Goal: Information Seeking & Learning: Check status

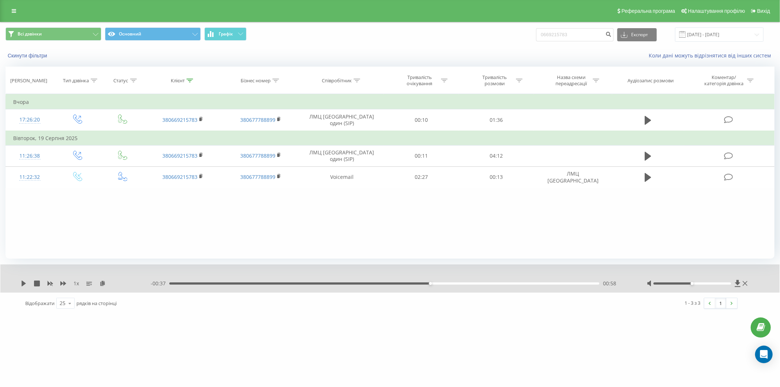
click at [10, 10] on link at bounding box center [13, 11] width 13 height 10
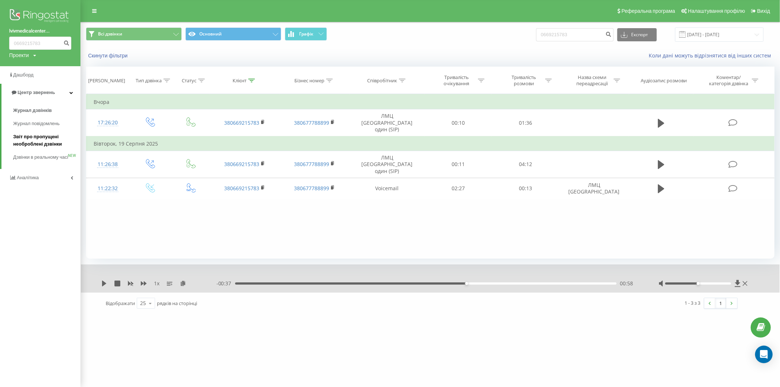
click at [42, 137] on span "Звіт про пропущені необроблені дзвінки" at bounding box center [45, 140] width 64 height 15
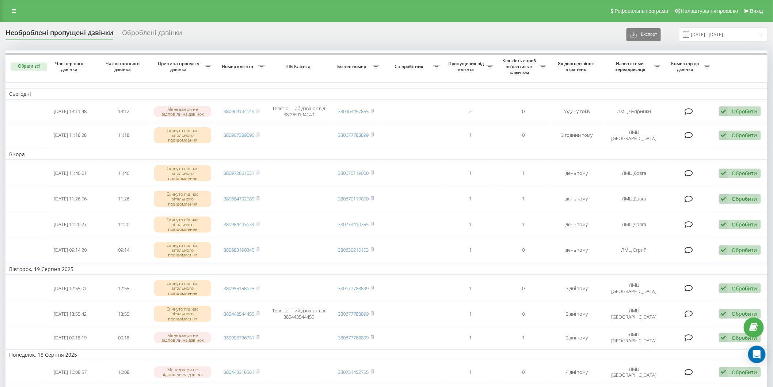
click at [65, 34] on div "Необроблені пропущені дзвінки" at bounding box center [59, 34] width 108 height 11
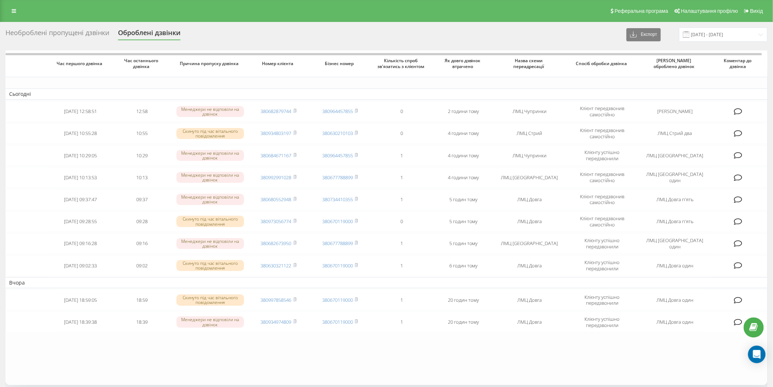
click at [65, 34] on div "Необроблені пропущені дзвінки" at bounding box center [57, 34] width 104 height 11
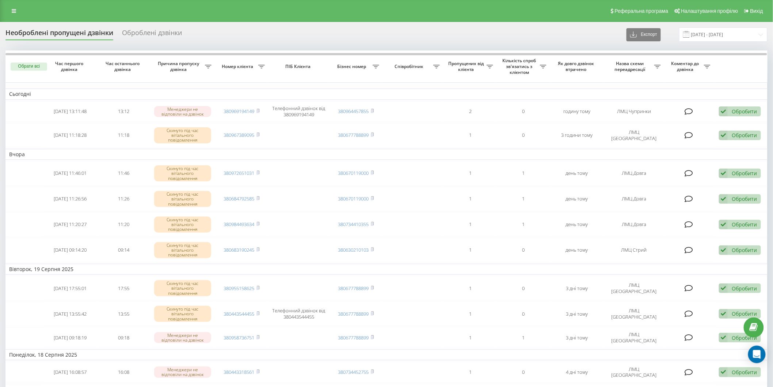
click at [46, 32] on div "Необроблені пропущені дзвінки" at bounding box center [59, 34] width 108 height 11
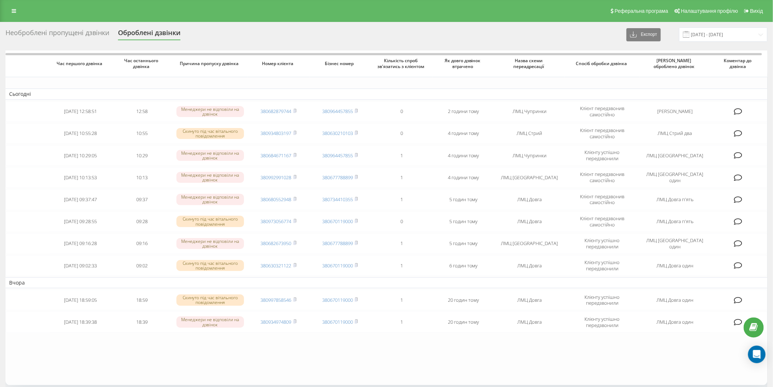
click at [19, 30] on div "Необроблені пропущені дзвінки" at bounding box center [57, 34] width 104 height 11
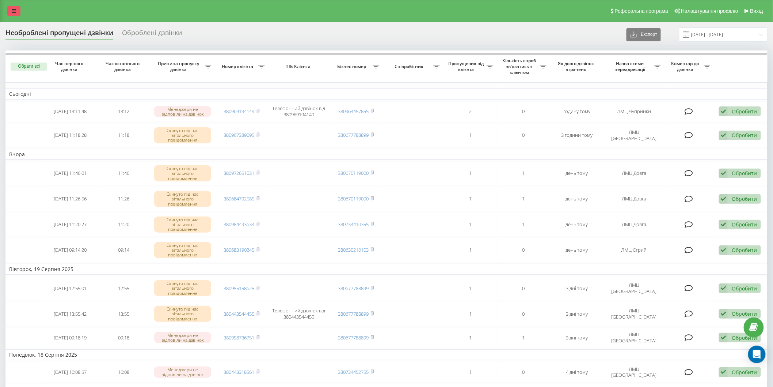
click at [15, 10] on icon at bounding box center [14, 10] width 4 height 5
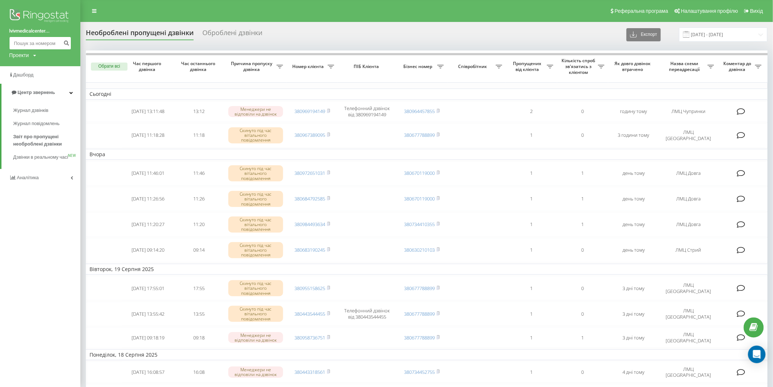
click at [19, 45] on input at bounding box center [40, 43] width 62 height 13
paste input "0976445519"
type input "0976445519"
click at [67, 41] on icon "submit" at bounding box center [66, 42] width 6 height 4
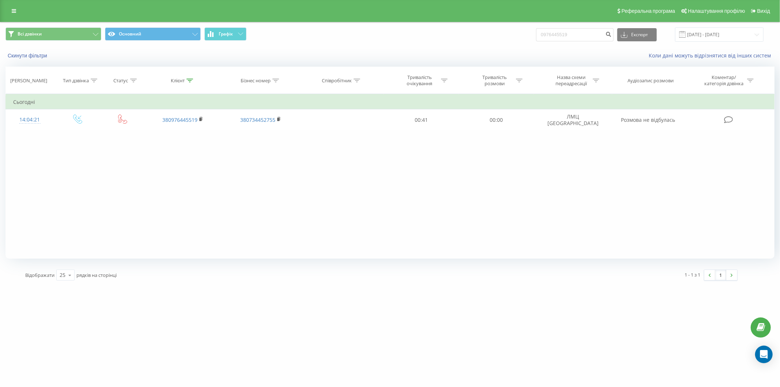
click at [9, 5] on div "Реферальна програма Налаштування профілю Вихід" at bounding box center [390, 11] width 780 height 22
click at [12, 7] on link at bounding box center [13, 11] width 13 height 10
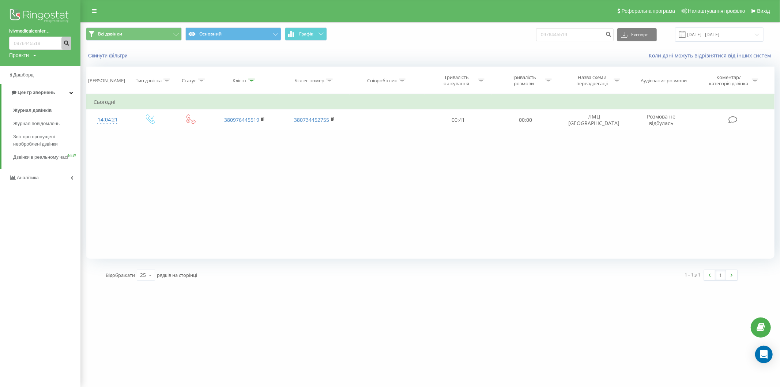
click at [67, 44] on icon "submit" at bounding box center [66, 42] width 6 height 4
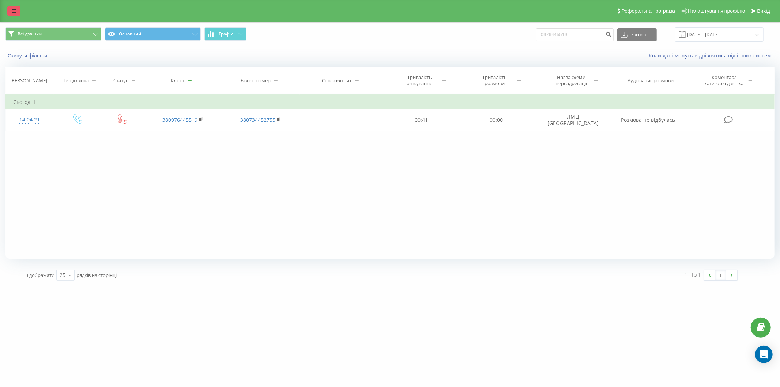
click at [12, 11] on icon at bounding box center [14, 10] width 4 height 5
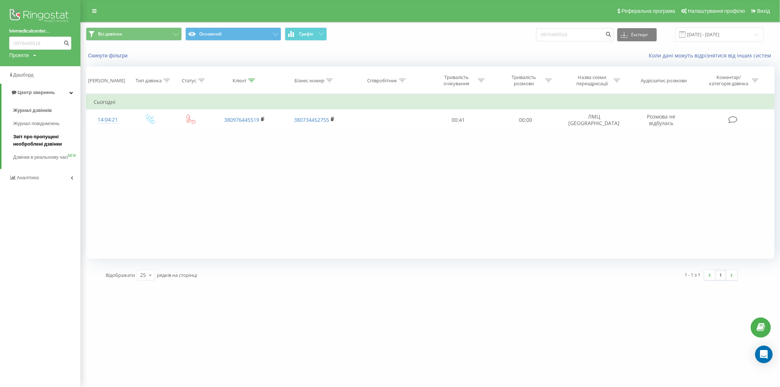
click at [22, 140] on span "Звіт про пропущені необроблені дзвінки" at bounding box center [45, 140] width 64 height 15
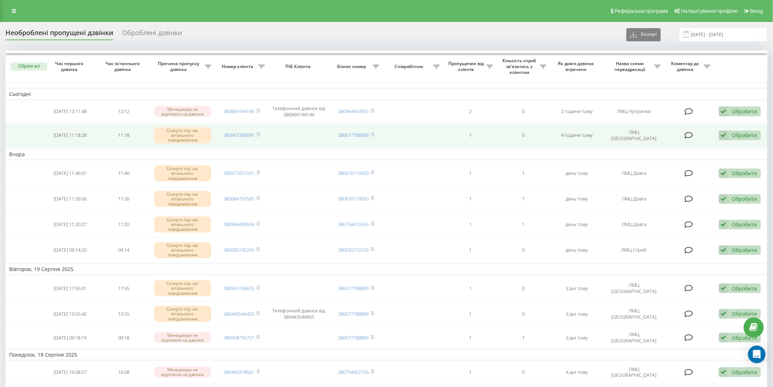
click at [229, 140] on td "380967389095" at bounding box center [241, 135] width 53 height 24
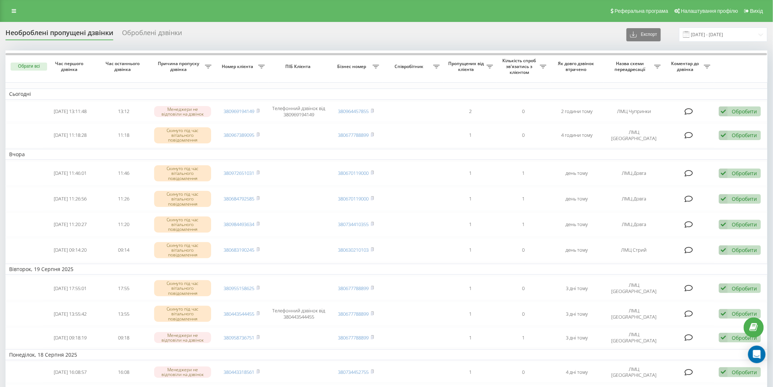
click at [50, 32] on div "Необроблені пропущені дзвінки" at bounding box center [59, 34] width 108 height 11
click at [15, 12] on icon at bounding box center [14, 10] width 4 height 5
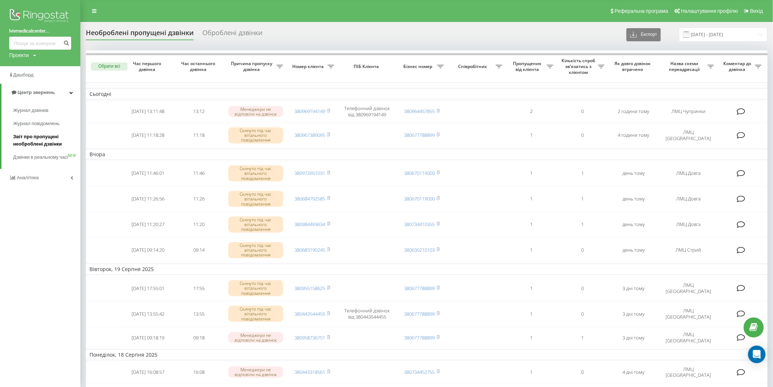
click at [26, 137] on span "Звіт про пропущені необроблені дзвінки" at bounding box center [45, 140] width 64 height 15
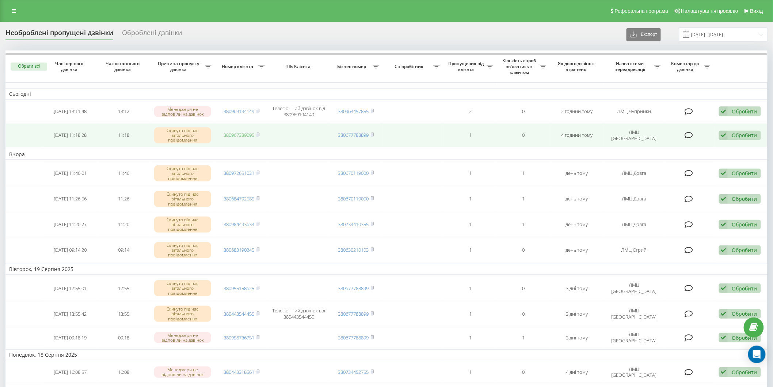
click at [240, 134] on link "380967389095" at bounding box center [239, 135] width 31 height 7
